Goal: Transaction & Acquisition: Book appointment/travel/reservation

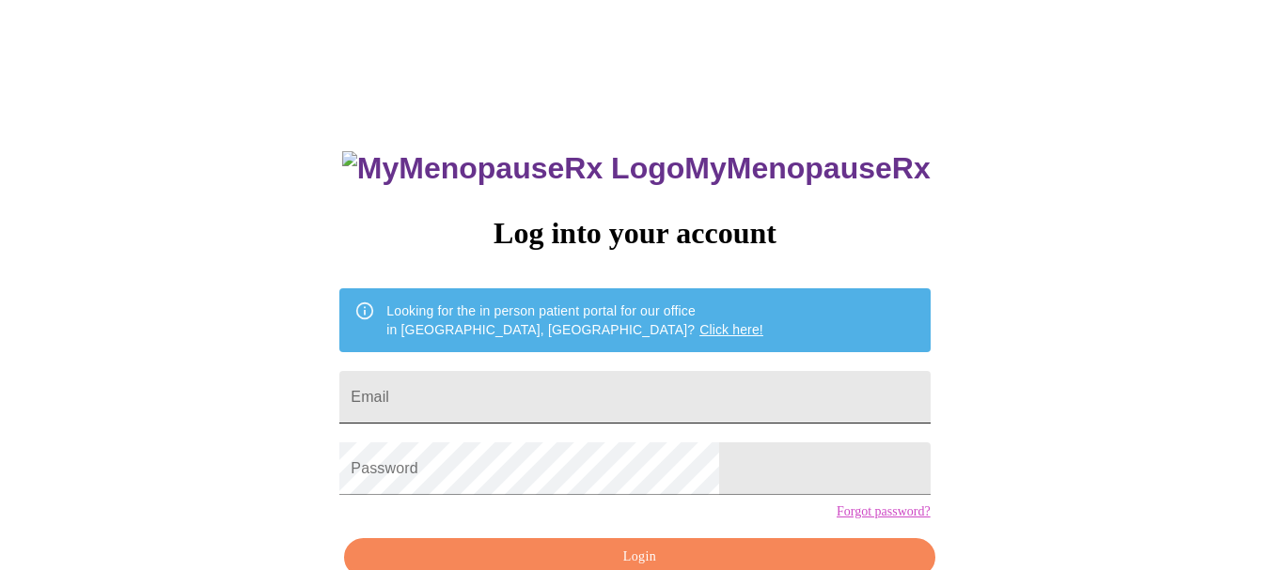
click at [679, 393] on input "Email" at bounding box center [634, 397] width 590 height 53
type input "[EMAIL_ADDRESS][DOMAIN_NAME]"
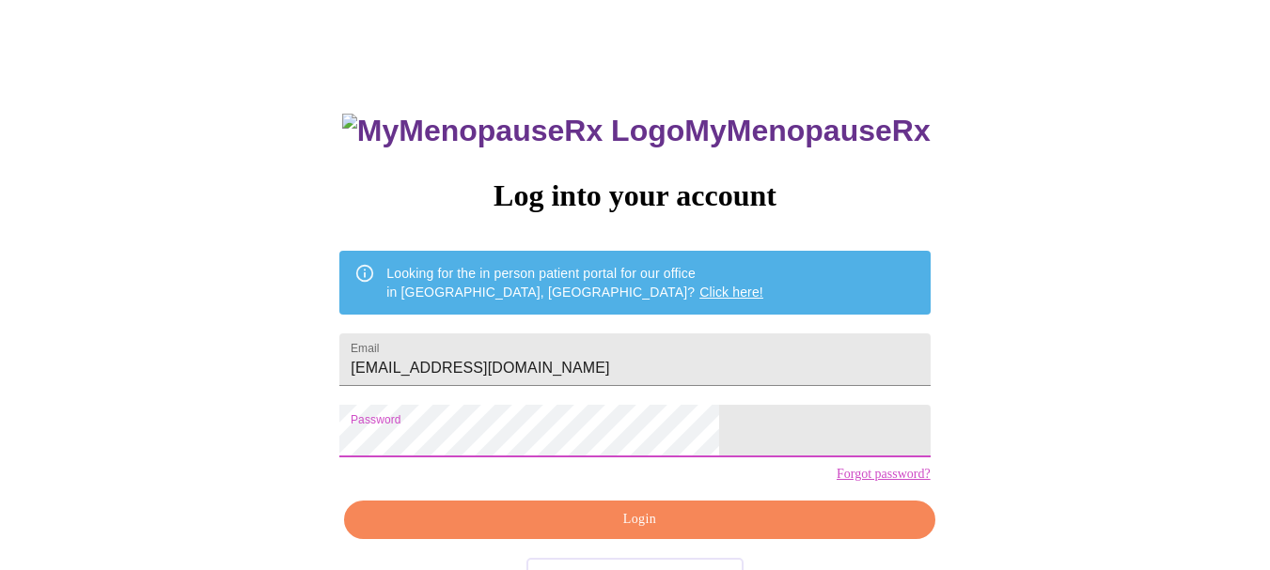
scroll to position [104, 0]
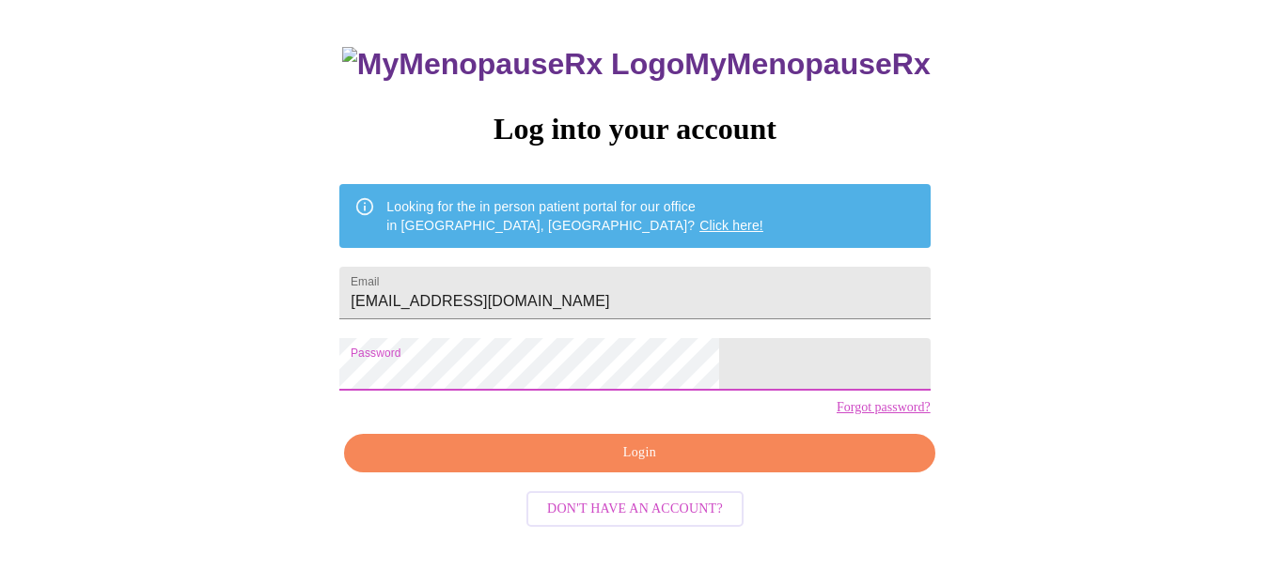
click at [729, 465] on span "Login" at bounding box center [639, 453] width 547 height 23
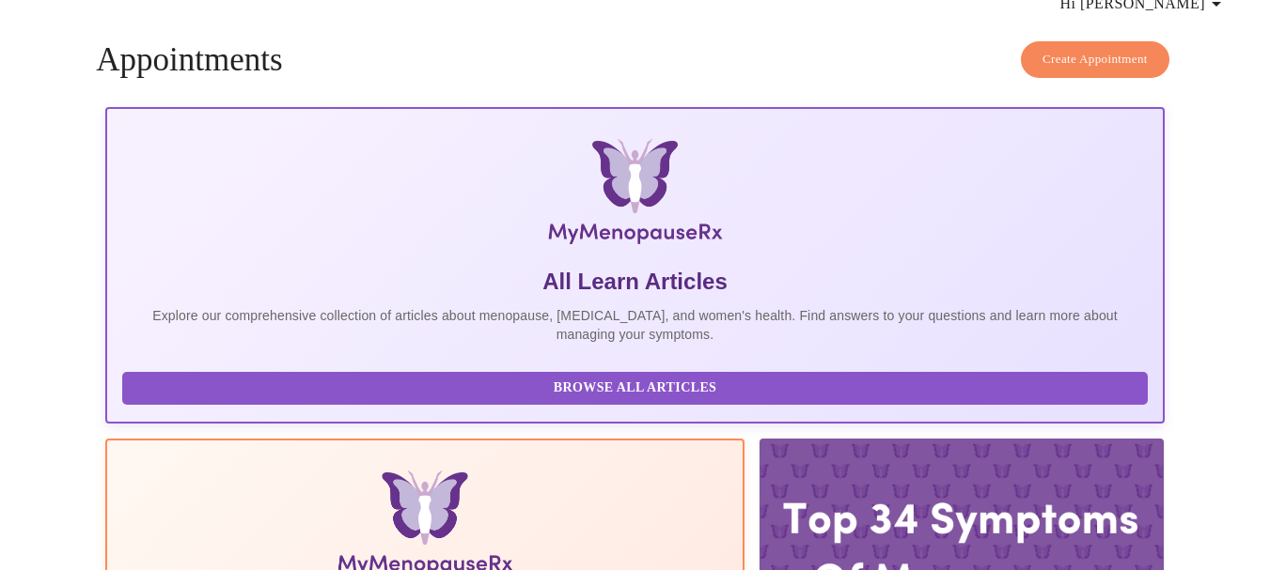
scroll to position [103, 0]
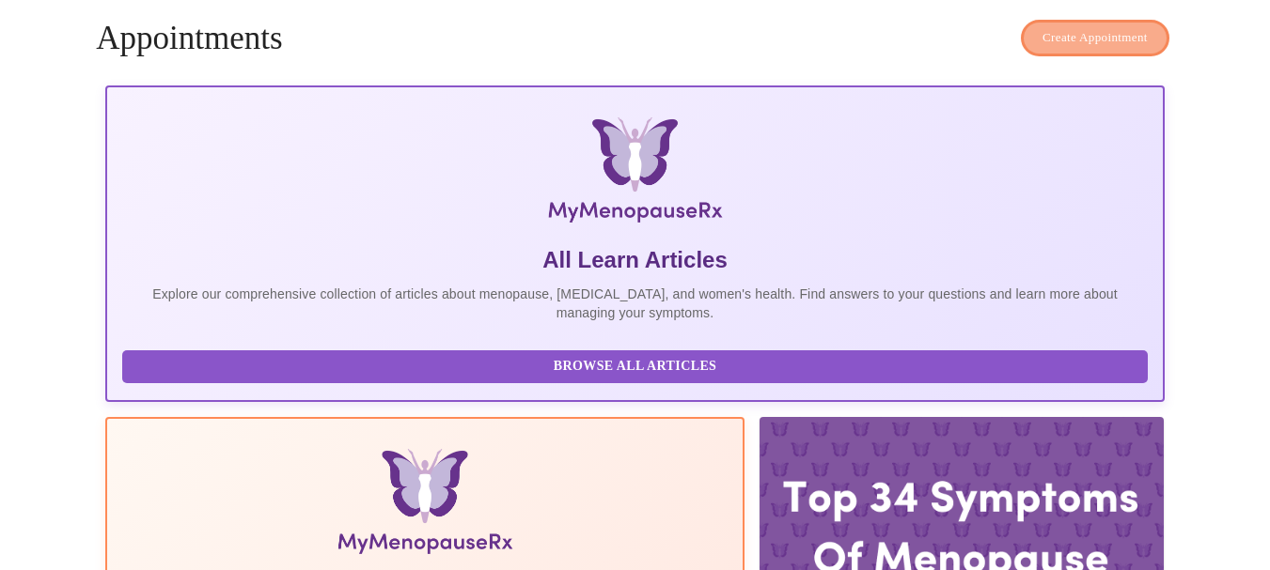
click at [1112, 27] on span "Create Appointment" at bounding box center [1094, 38] width 105 height 22
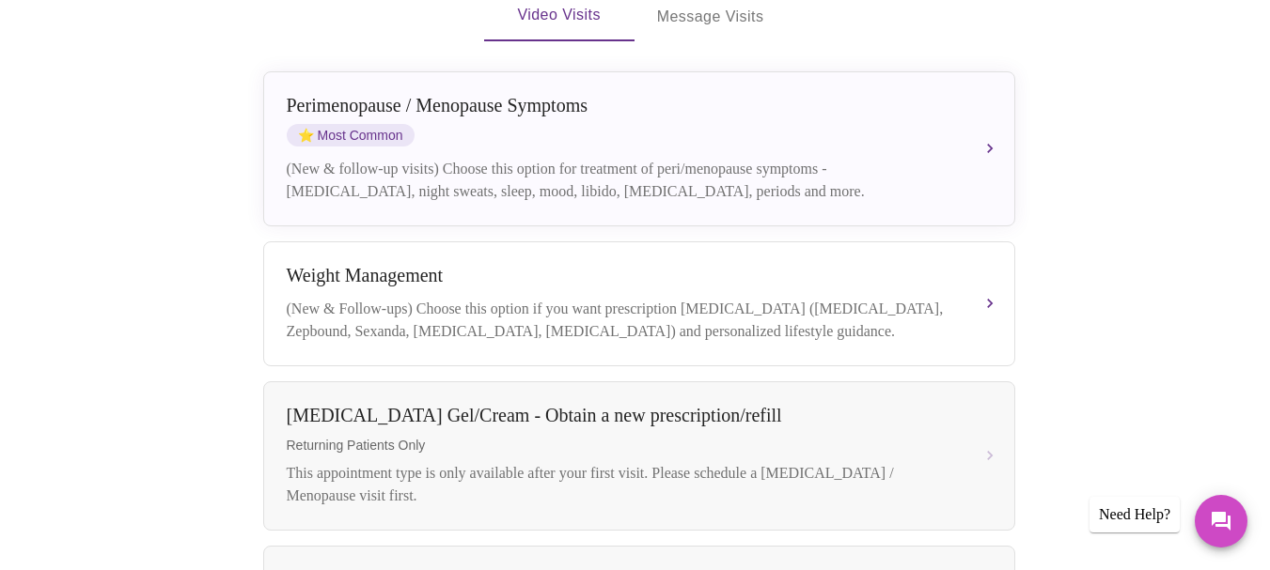
scroll to position [489, 0]
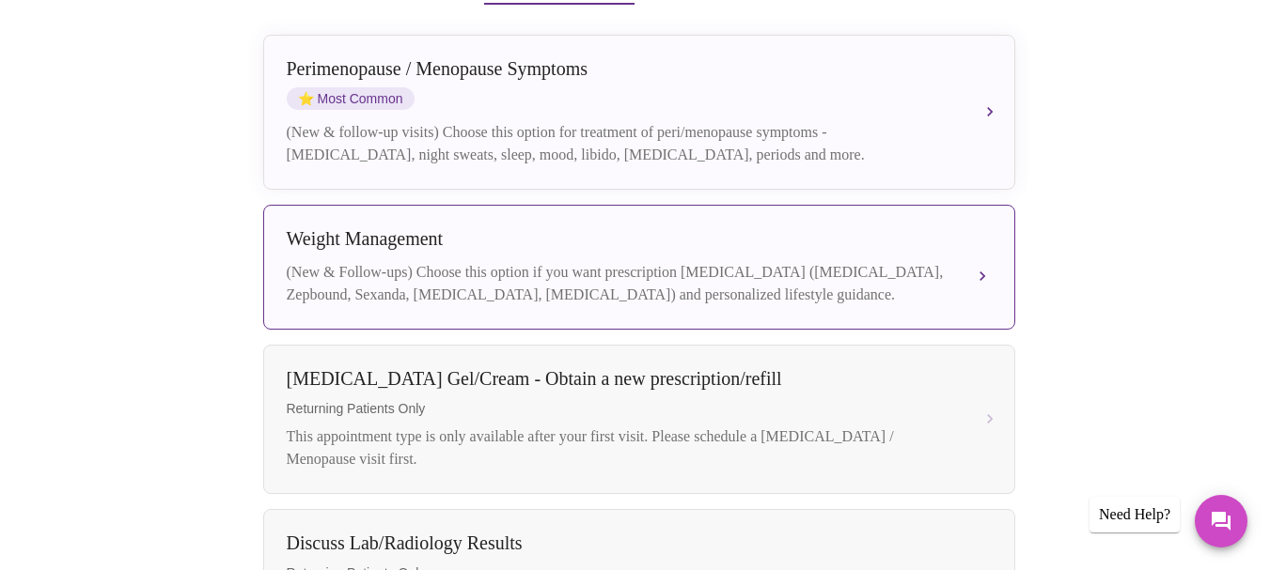
click at [945, 228] on div "[MEDICAL_DATA] (New & Follow-ups) Choose this option if you want prescription […" at bounding box center [639, 267] width 705 height 78
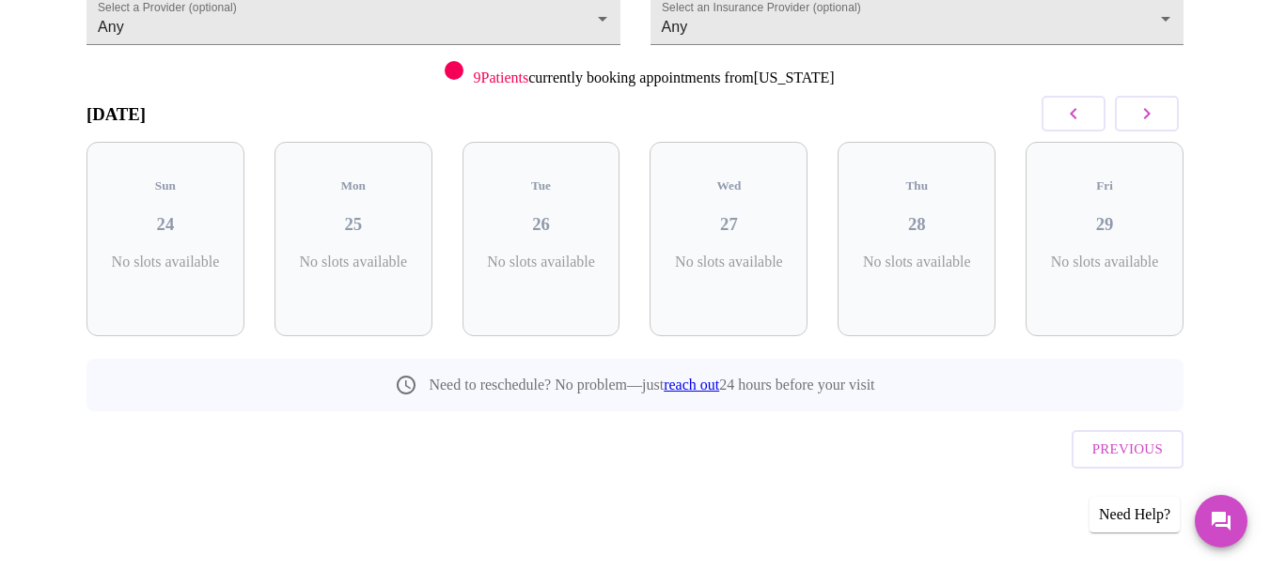
scroll to position [168, 0]
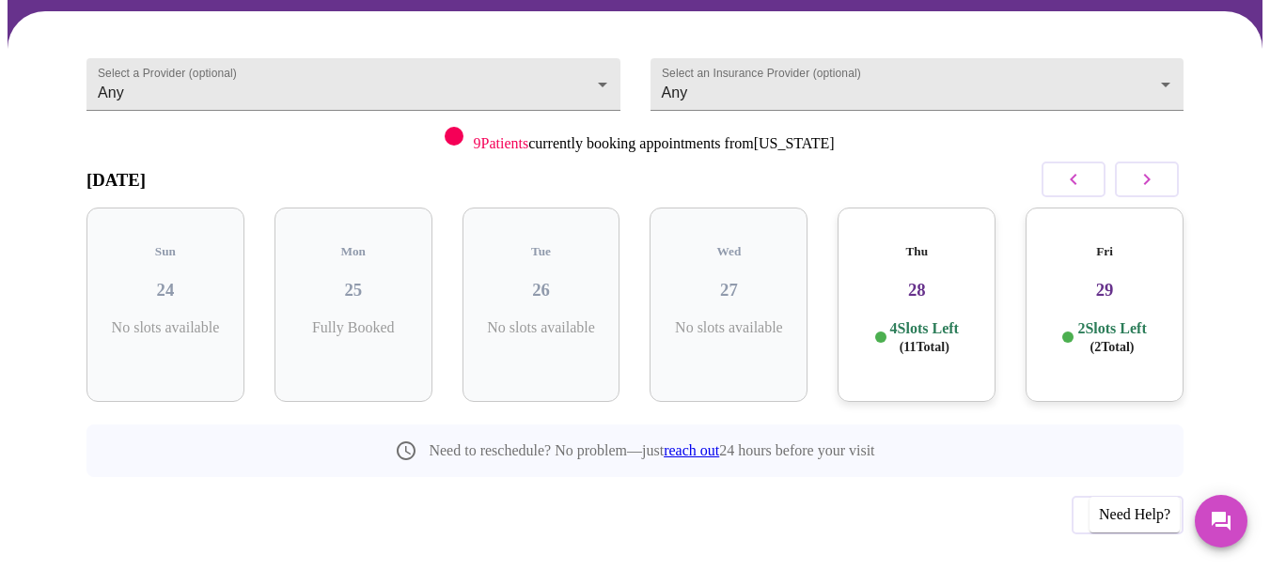
click at [1123, 268] on div "Fri 29 2 Slots Left ( 2 Total)" at bounding box center [1104, 305] width 158 height 195
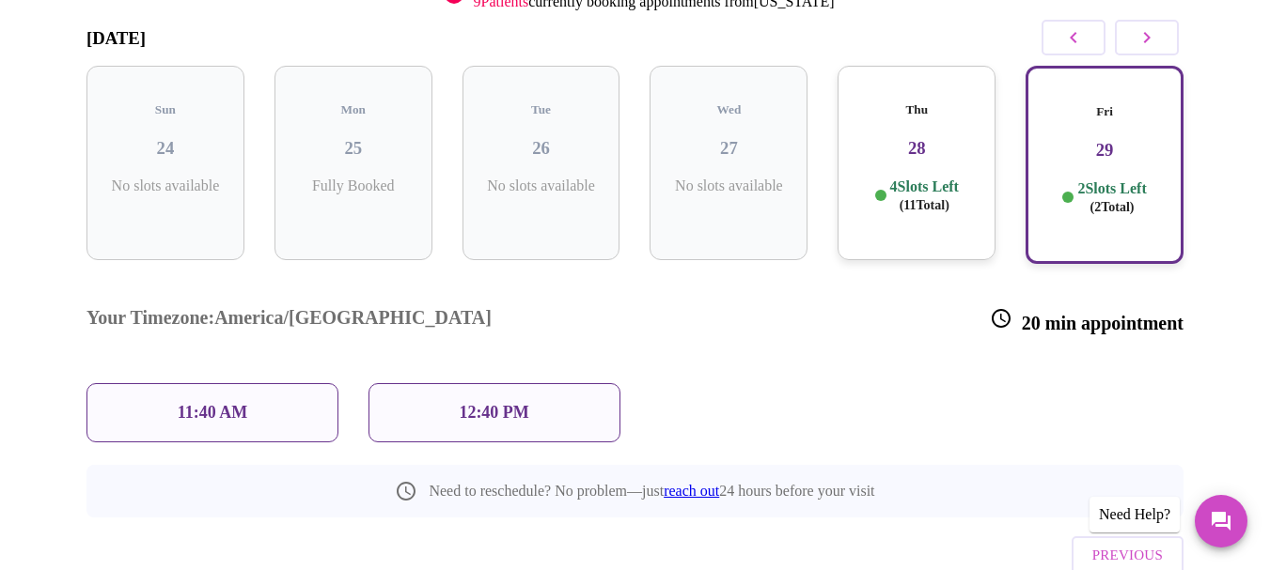
scroll to position [319, 0]
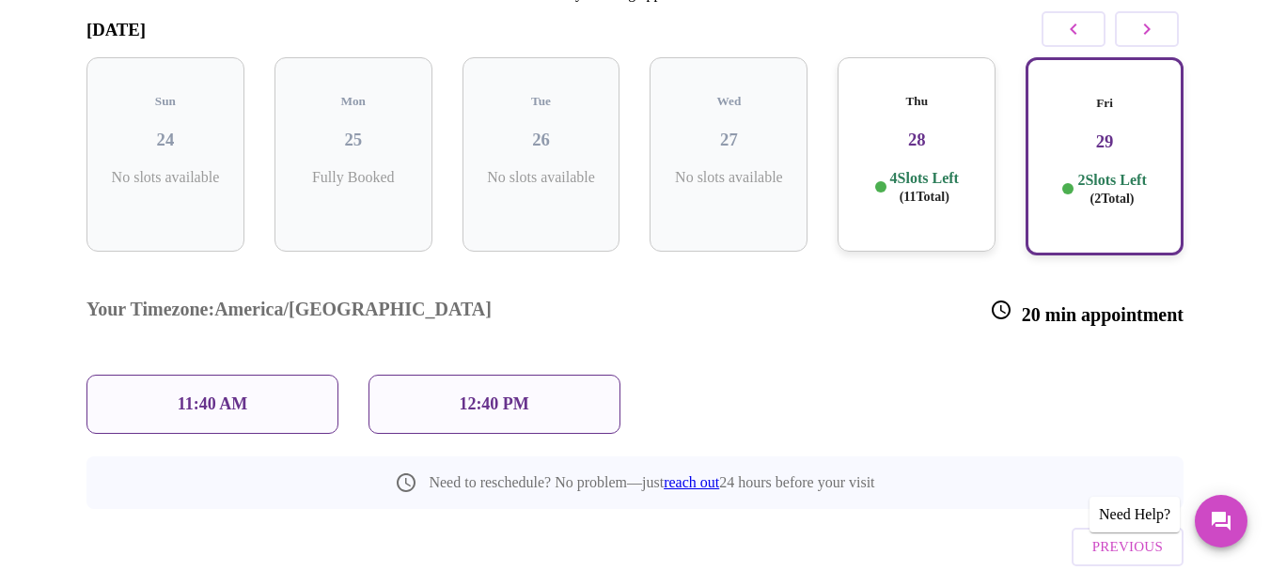
click at [683, 331] on div "Your Timezone: [GEOGRAPHIC_DATA]/[GEOGRAPHIC_DATA] 20 min appointment 11:40 AM …" at bounding box center [634, 353] width 1127 height 194
click at [1173, 11] on button "button" at bounding box center [1147, 29] width 64 height 36
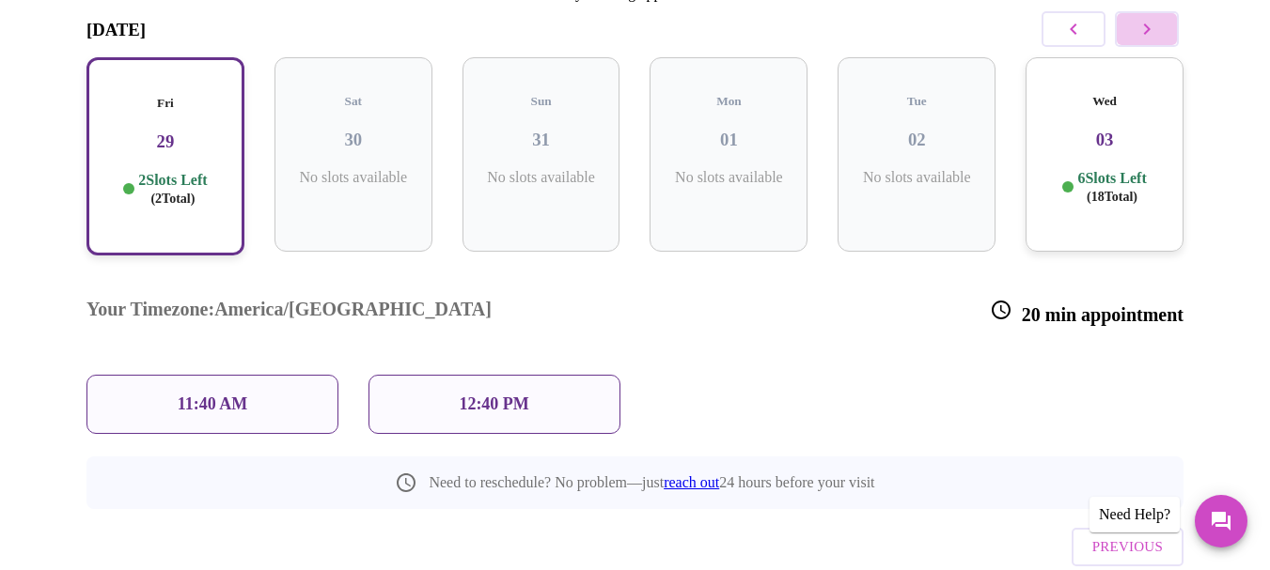
click at [1173, 11] on button "button" at bounding box center [1147, 29] width 64 height 36
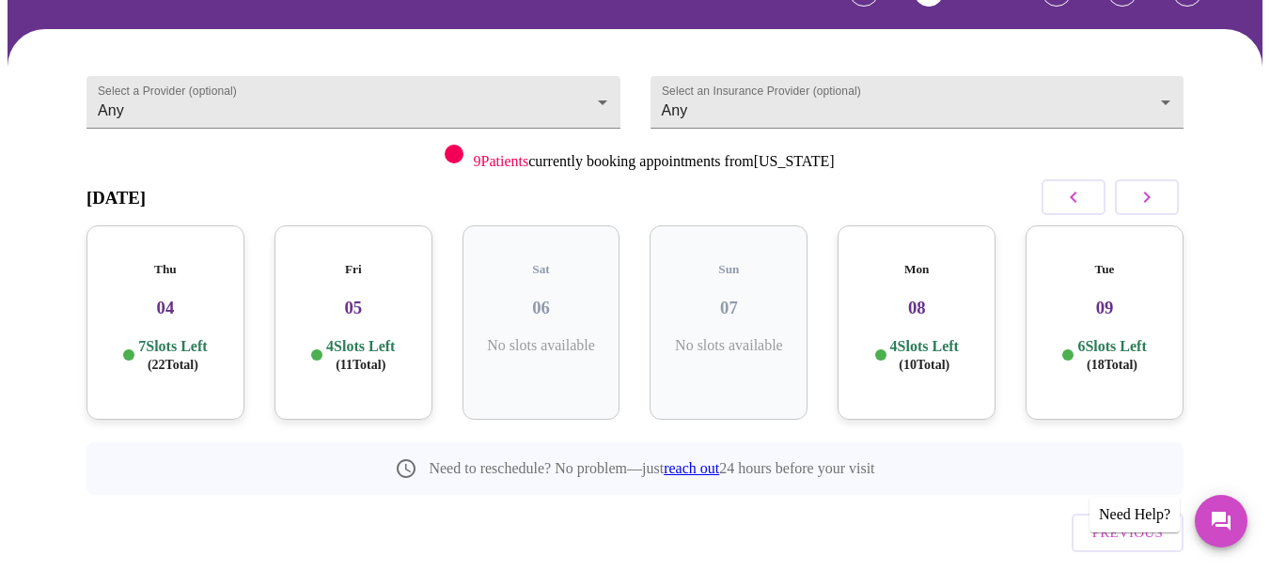
scroll to position [168, 0]
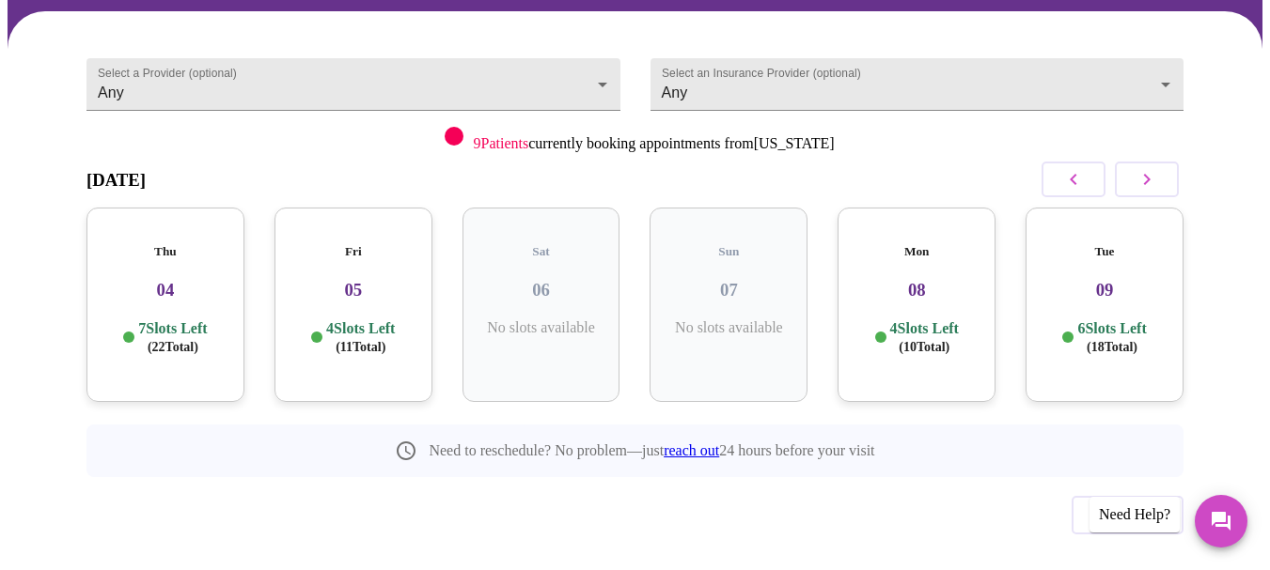
click at [1072, 168] on icon "button" at bounding box center [1073, 179] width 23 height 23
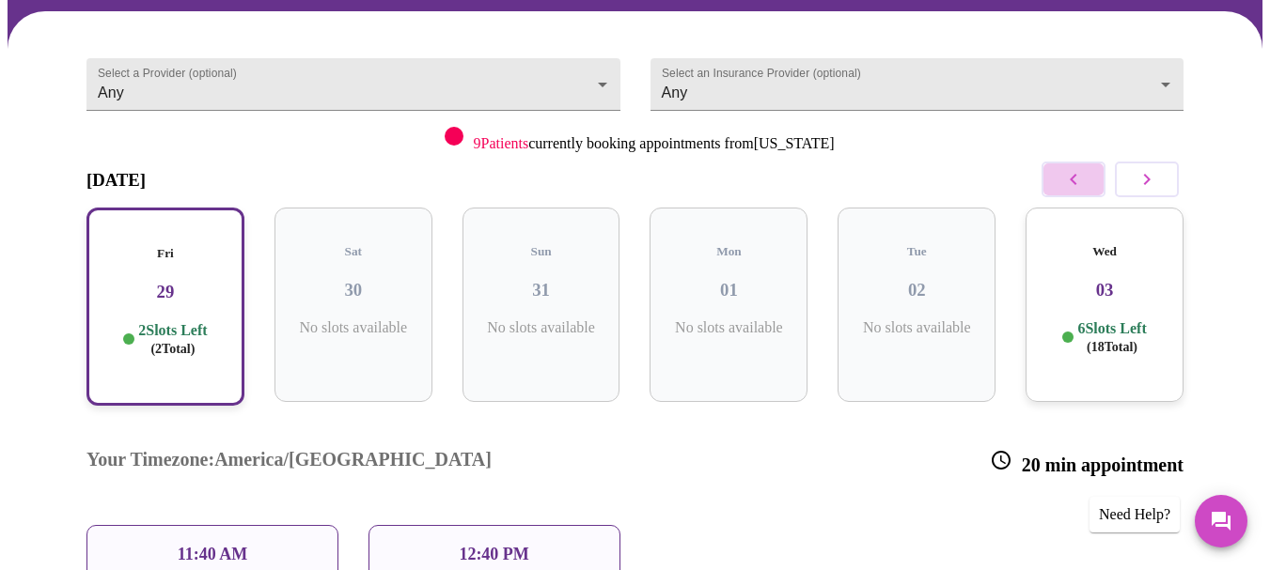
click at [1069, 164] on button "button" at bounding box center [1073, 180] width 64 height 36
